Goal: Transaction & Acquisition: Obtain resource

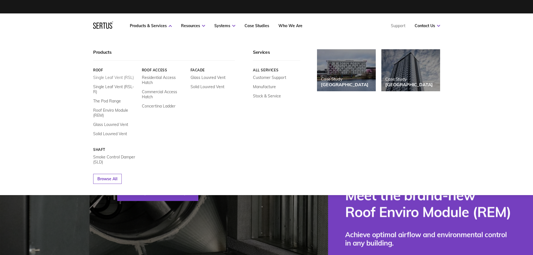
click at [104, 78] on link "Single Leaf Vent (RSL)" at bounding box center [113, 77] width 41 height 5
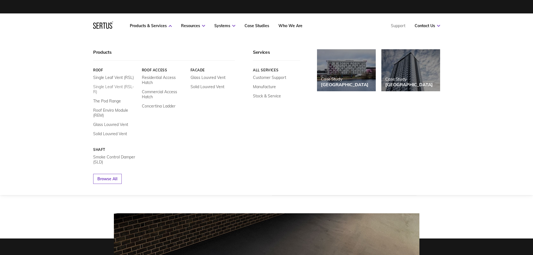
click at [104, 86] on link "Single Leaf Vent (RSL-R)" at bounding box center [115, 89] width 44 height 10
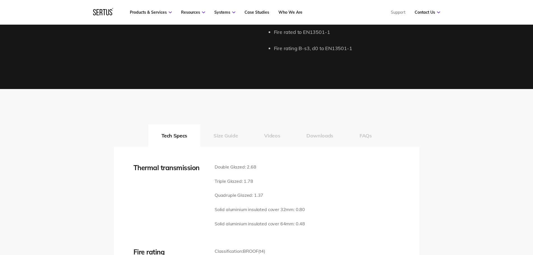
scroll to position [726, 0]
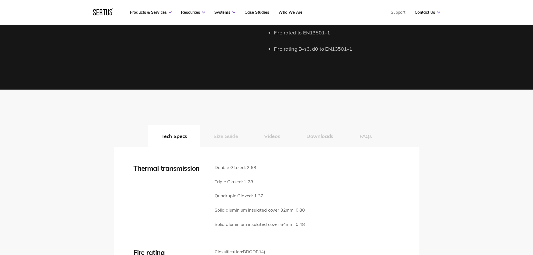
click at [233, 136] on button "Size Guide" at bounding box center [225, 136] width 51 height 22
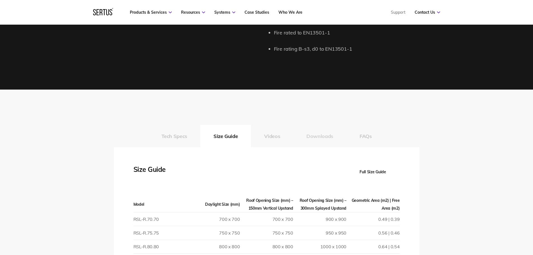
click at [317, 139] on button "Downloads" at bounding box center [319, 136] width 53 height 22
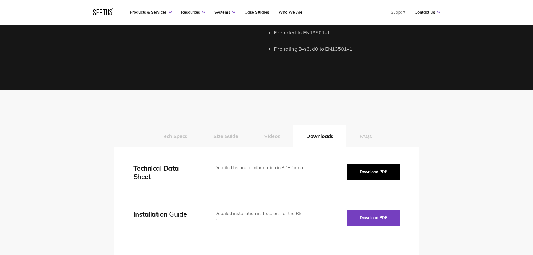
click at [365, 169] on button "Download PDF" at bounding box center [373, 172] width 53 height 16
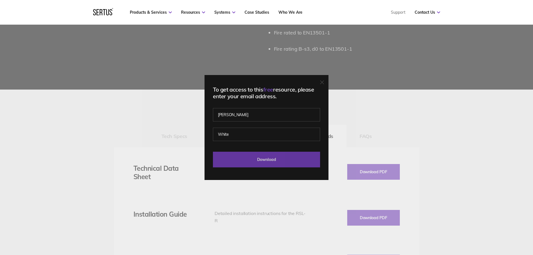
click at [269, 161] on input "Download" at bounding box center [266, 160] width 107 height 16
